Goal: Task Accomplishment & Management: Complete application form

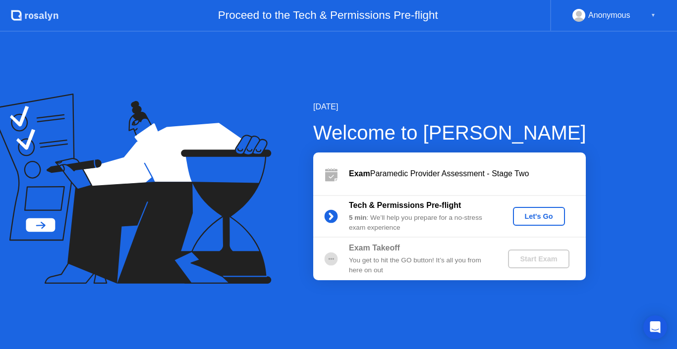
click at [526, 216] on div "Let's Go" at bounding box center [539, 217] width 44 height 8
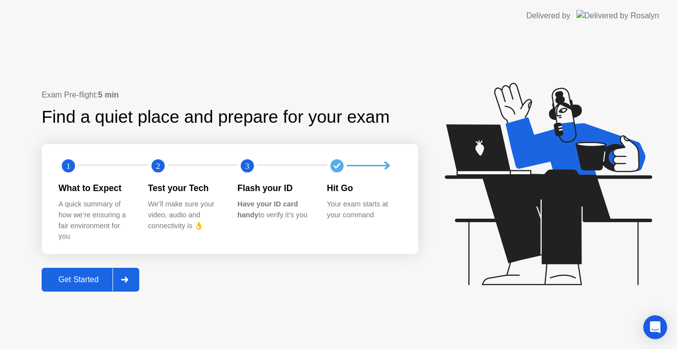
click at [85, 284] on div "Get Started" at bounding box center [79, 280] width 68 height 9
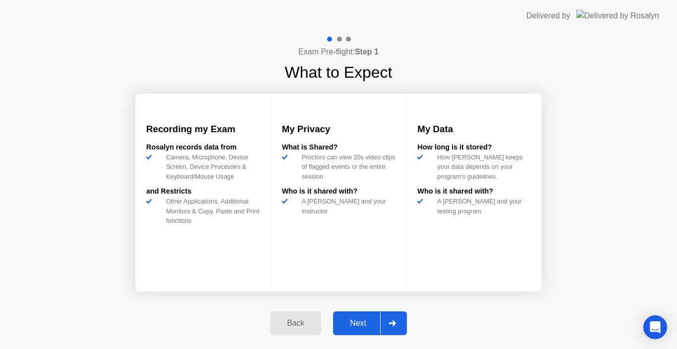
click at [357, 334] on button "Next" at bounding box center [370, 324] width 74 height 24
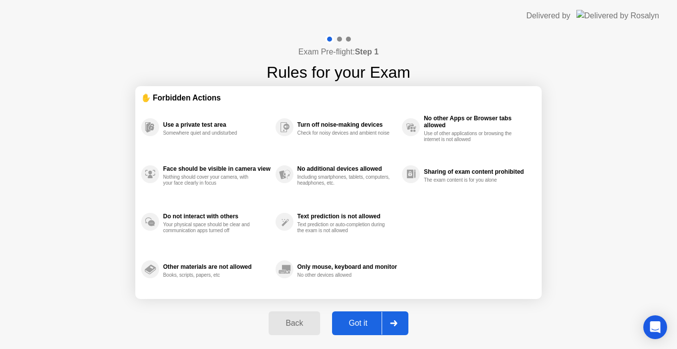
click at [357, 334] on button "Got it" at bounding box center [370, 324] width 76 height 24
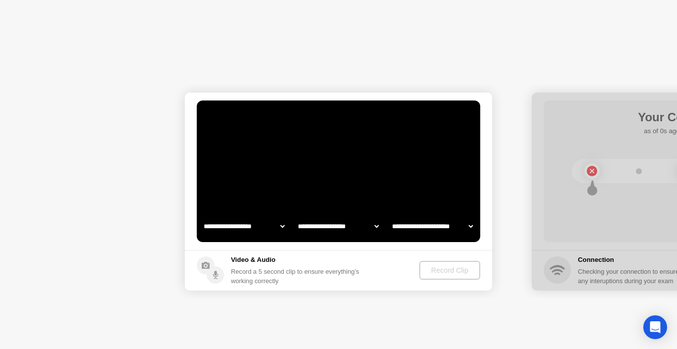
select select "**********"
select select "*******"
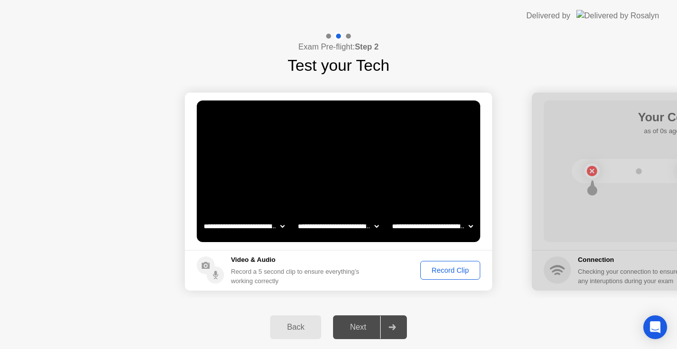
click at [454, 272] on div "Record Clip" at bounding box center [450, 271] width 53 height 8
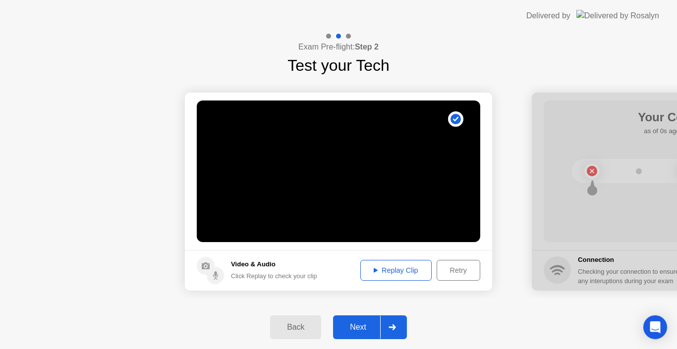
click at [455, 271] on div "Retry" at bounding box center [458, 271] width 37 height 8
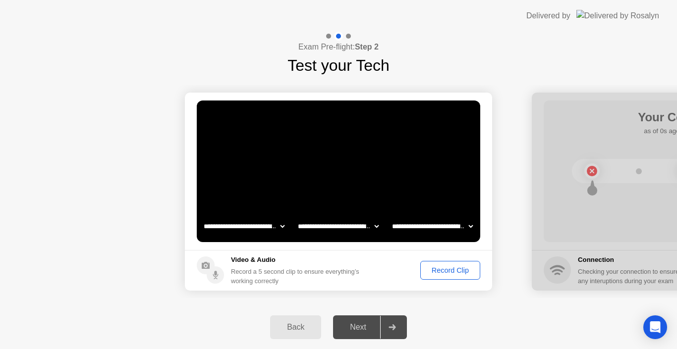
click at [455, 271] on div "Record Clip" at bounding box center [450, 271] width 53 height 8
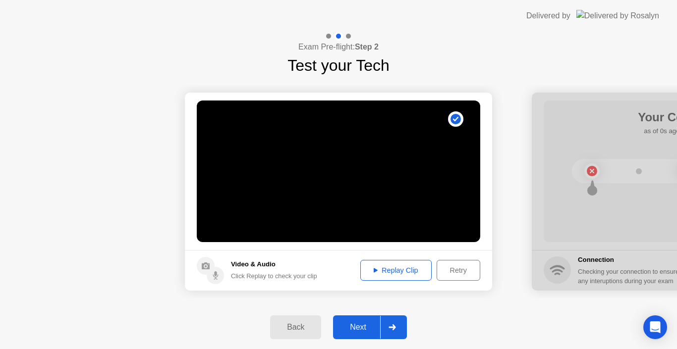
click at [383, 275] on div "Replay Clip" at bounding box center [396, 271] width 64 height 8
click at [403, 270] on div "Replay Clip" at bounding box center [396, 271] width 64 height 8
click at [355, 332] on div "Next" at bounding box center [358, 327] width 44 height 9
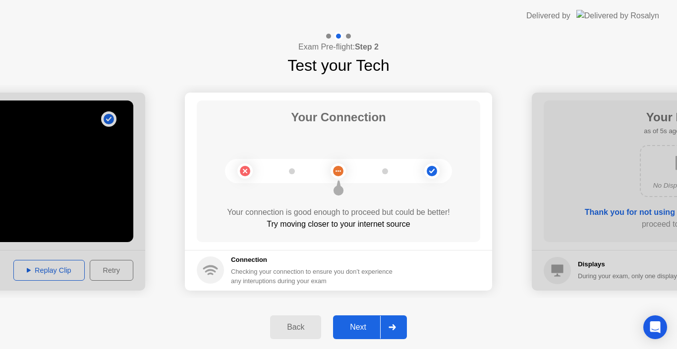
click at [357, 321] on button "Next" at bounding box center [370, 328] width 74 height 24
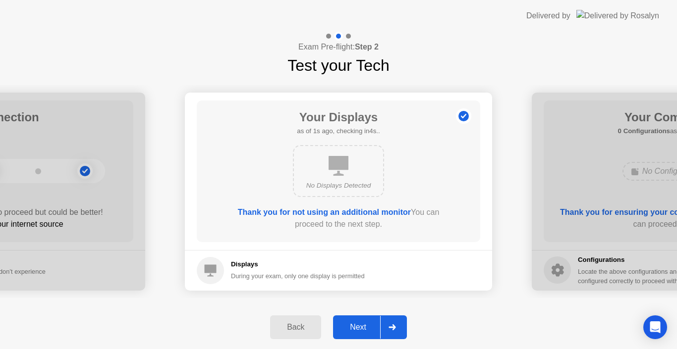
click at [357, 321] on button "Next" at bounding box center [370, 328] width 74 height 24
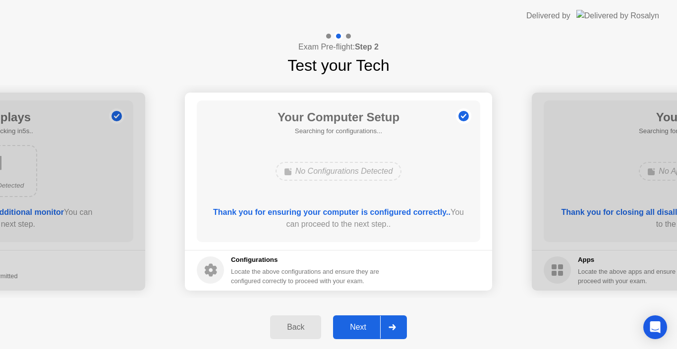
click at [357, 321] on button "Next" at bounding box center [370, 328] width 74 height 24
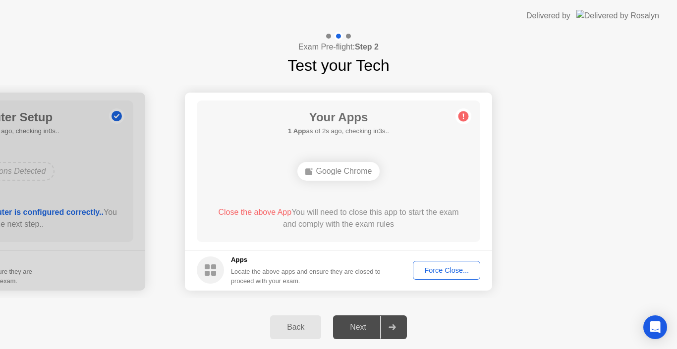
click at [441, 265] on button "Force Close..." at bounding box center [446, 270] width 67 height 19
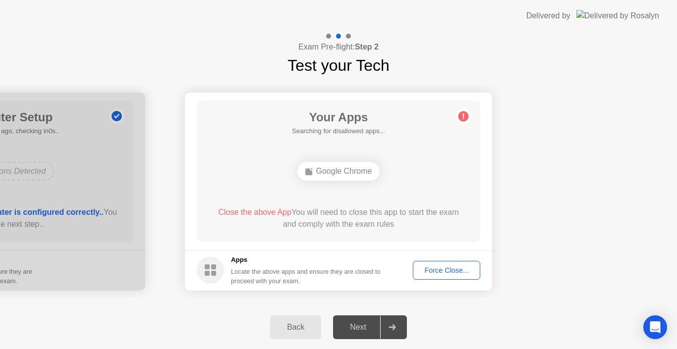
click at [437, 268] on div "Force Close..." at bounding box center [446, 271] width 60 height 8
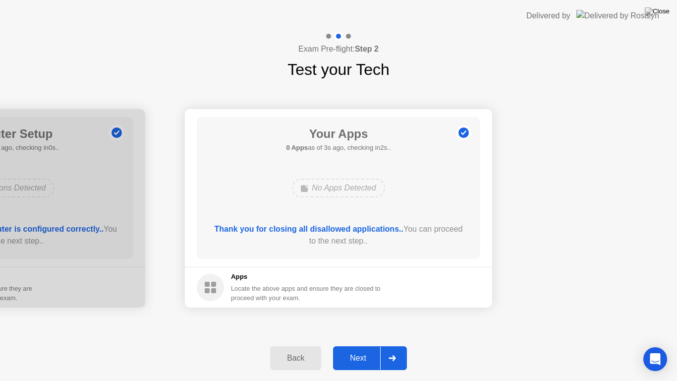
drag, startPoint x: 354, startPoint y: 354, endPoint x: 347, endPoint y: 351, distance: 7.5
click at [347, 349] on button "Next" at bounding box center [370, 358] width 74 height 24
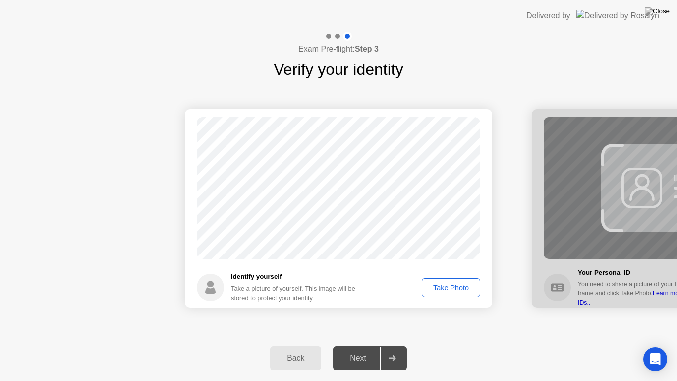
click at [451, 291] on div "Take Photo" at bounding box center [451, 288] width 52 height 8
click at [372, 349] on div "Next" at bounding box center [358, 357] width 44 height 9
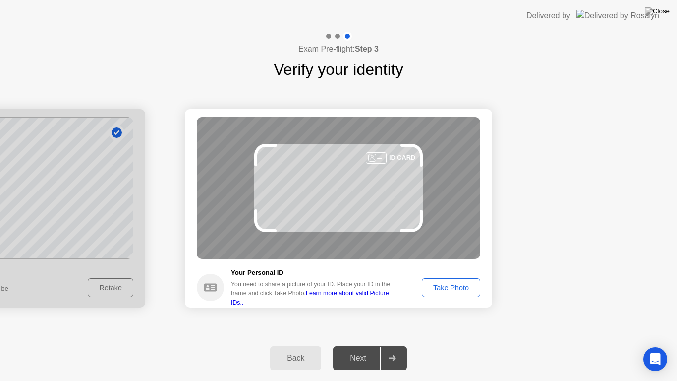
click at [438, 295] on button "Take Photo" at bounding box center [451, 287] width 58 height 19
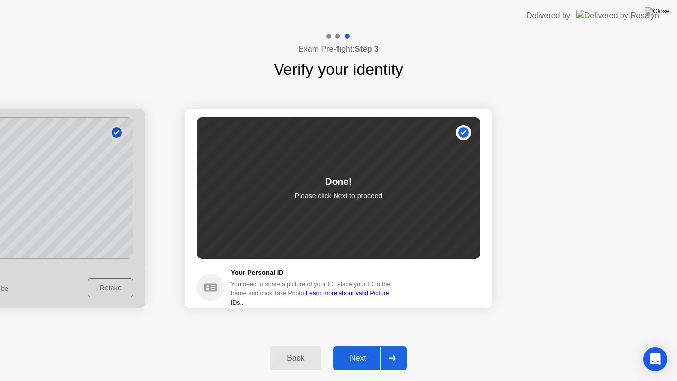
click at [379, 347] on button "Next" at bounding box center [370, 358] width 74 height 24
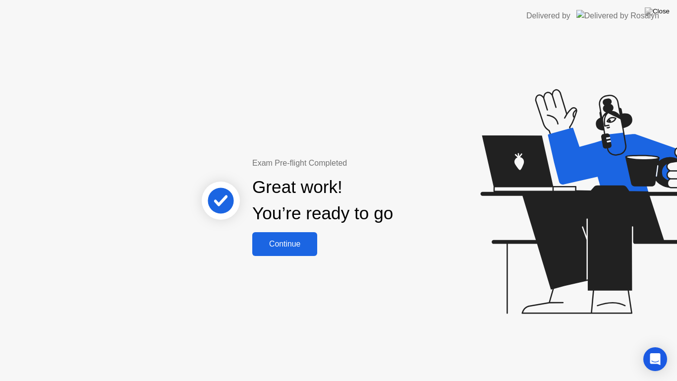
click at [297, 248] on div "Continue" at bounding box center [284, 243] width 59 height 9
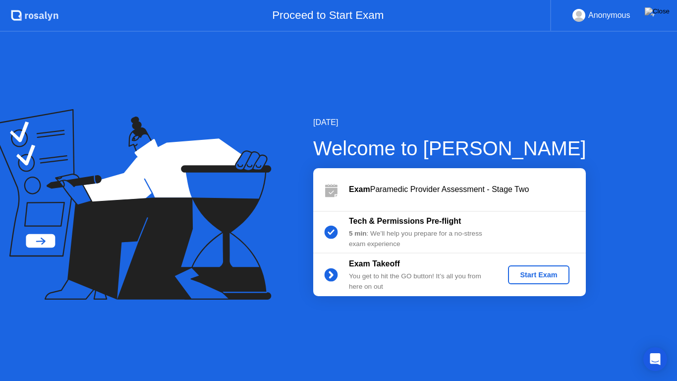
click at [520, 277] on div "Start Exam" at bounding box center [538, 275] width 53 height 8
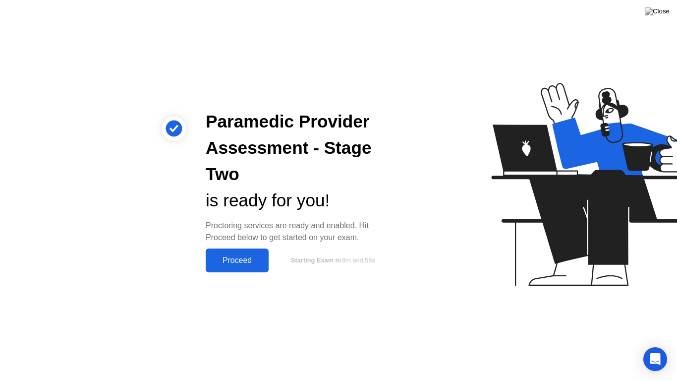
click at [247, 257] on div "Proceed" at bounding box center [237, 260] width 57 height 9
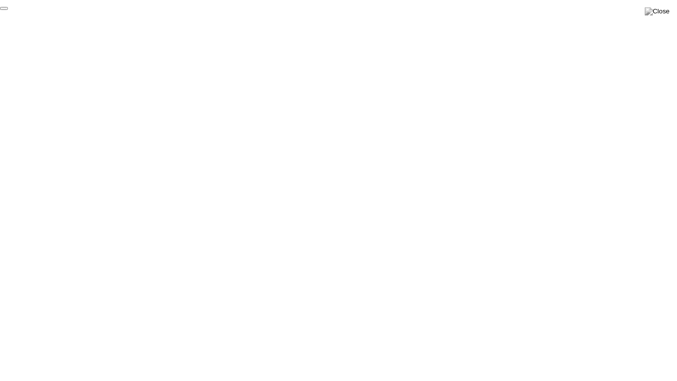
click div "End Proctoring Session"
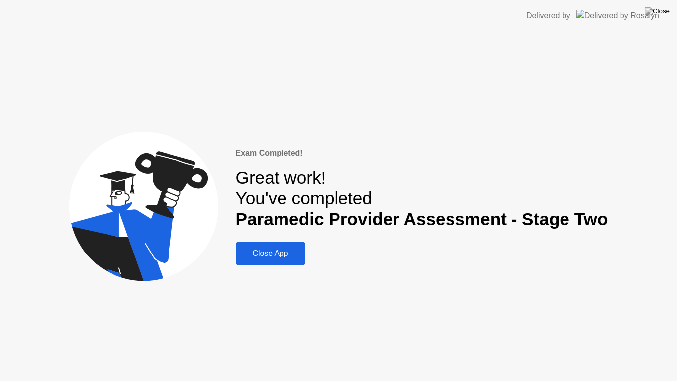
click at [291, 254] on div "Close App" at bounding box center [270, 253] width 63 height 9
drag, startPoint x: 291, startPoint y: 254, endPoint x: 284, endPoint y: 251, distance: 7.5
click at [285, 252] on div "Close App" at bounding box center [270, 253] width 63 height 9
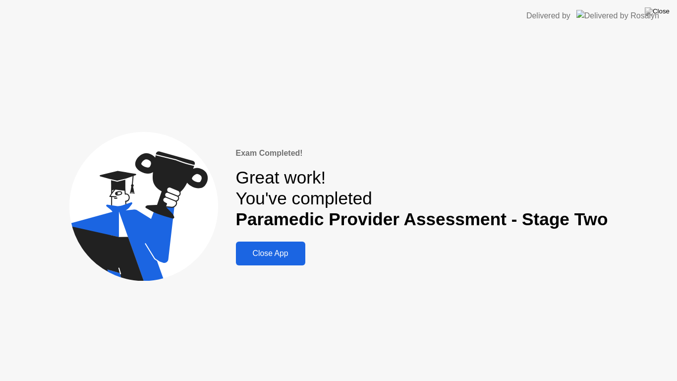
click at [284, 251] on div "Close App" at bounding box center [270, 253] width 63 height 9
